Goal: Information Seeking & Learning: Learn about a topic

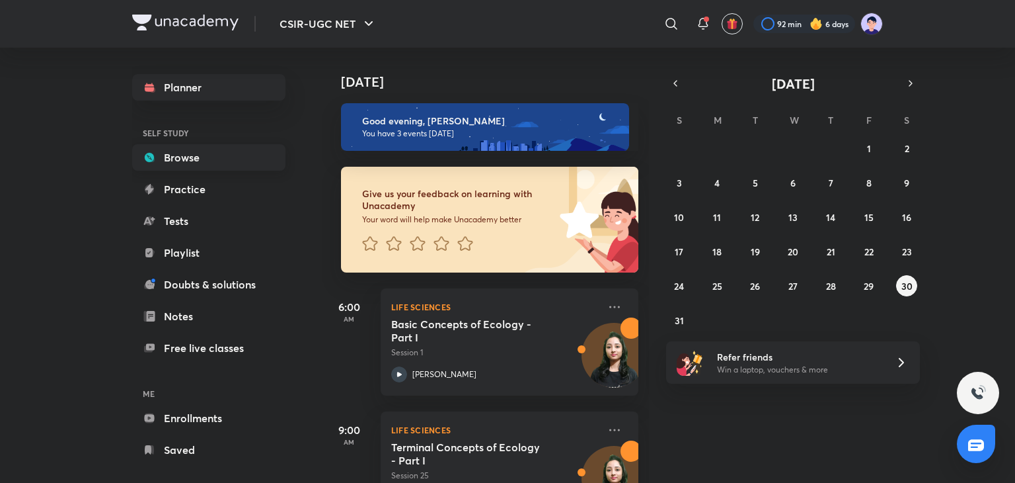
click at [205, 153] on link "Browse" at bounding box center [208, 157] width 153 height 26
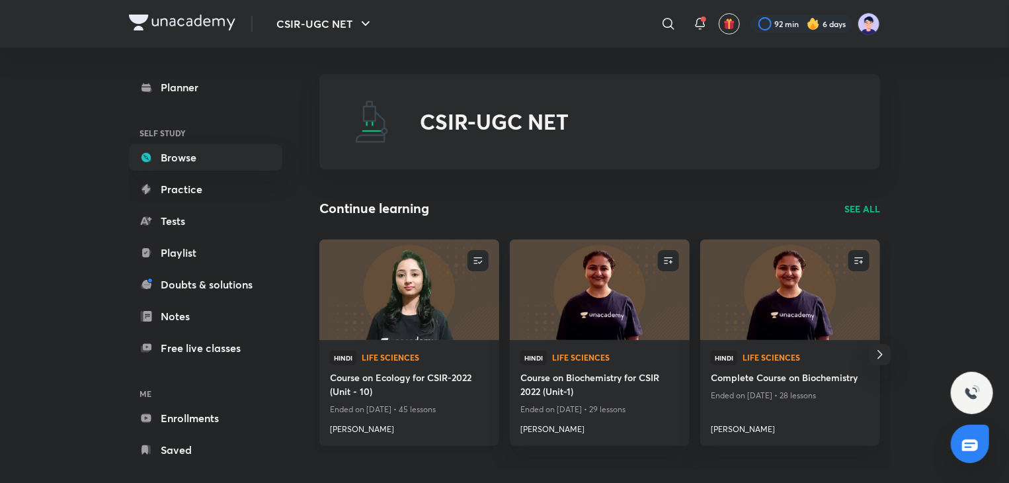
click at [406, 377] on h4 "Course on Ecology for CSIR-2022 (Unit - 10)" at bounding box center [409, 385] width 159 height 30
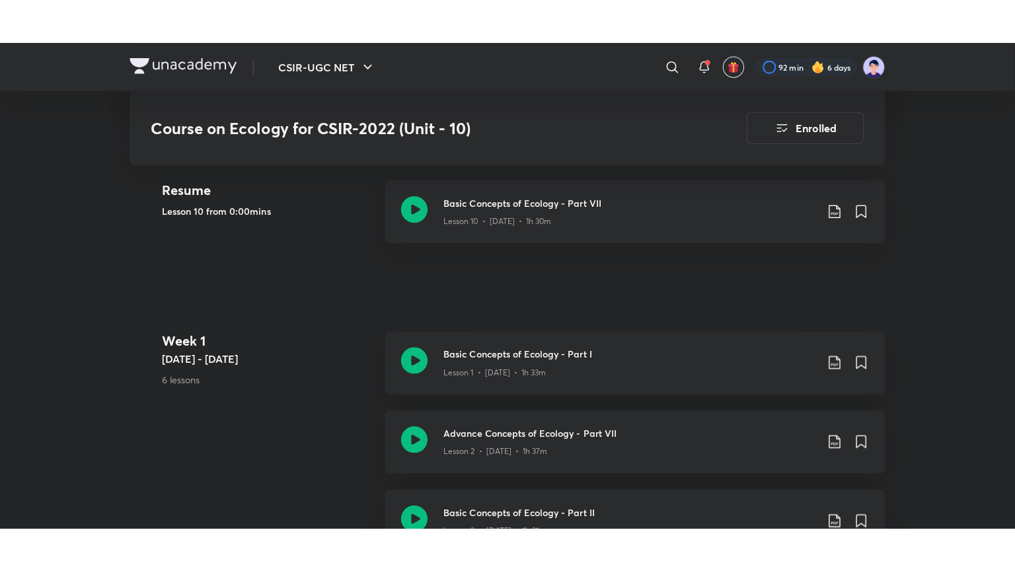
scroll to position [357, 0]
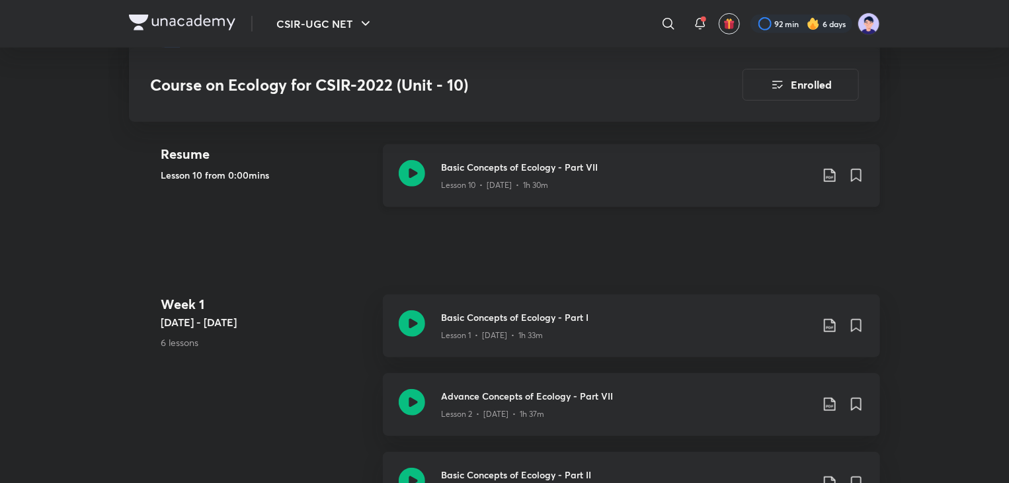
click at [522, 175] on div "Lesson 10 • [DATE] • 1h 30m" at bounding box center [626, 182] width 370 height 17
